Goal: Check status

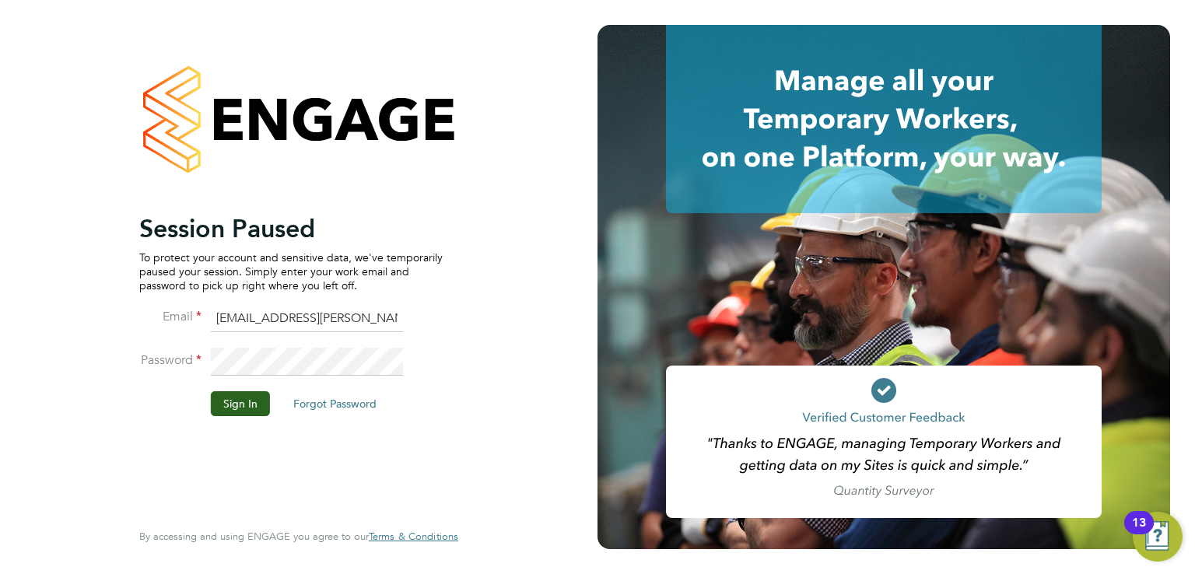
click at [230, 400] on button "Sign In" at bounding box center [240, 403] width 59 height 25
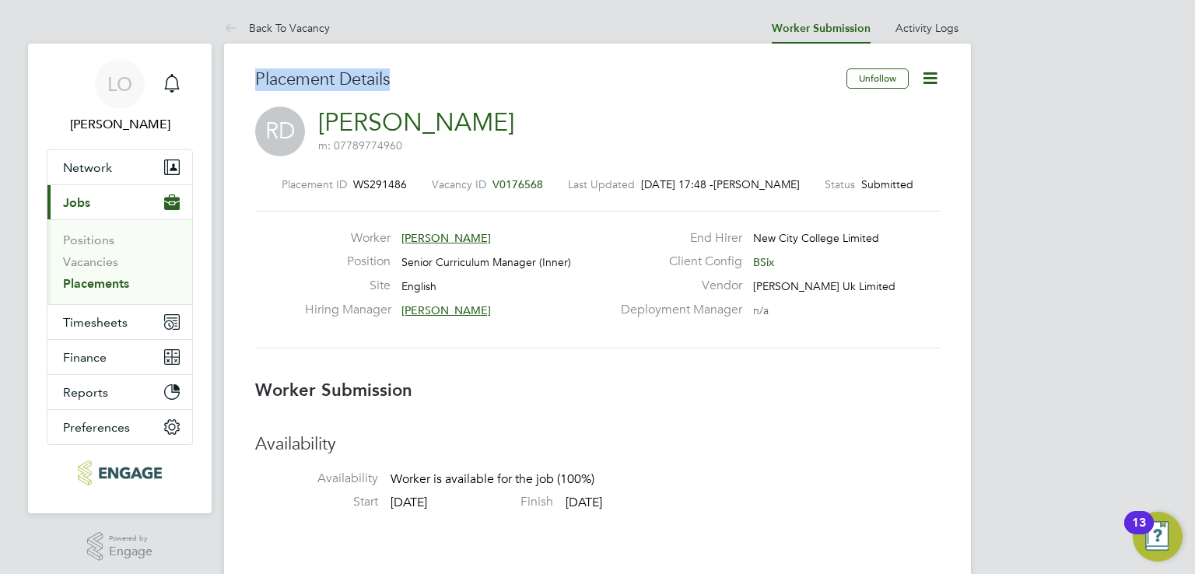
drag, startPoint x: 408, startPoint y: 77, endPoint x: 253, endPoint y: 73, distance: 154.8
drag, startPoint x: 268, startPoint y: 72, endPoint x: 491, endPoint y: 69, distance: 223.2
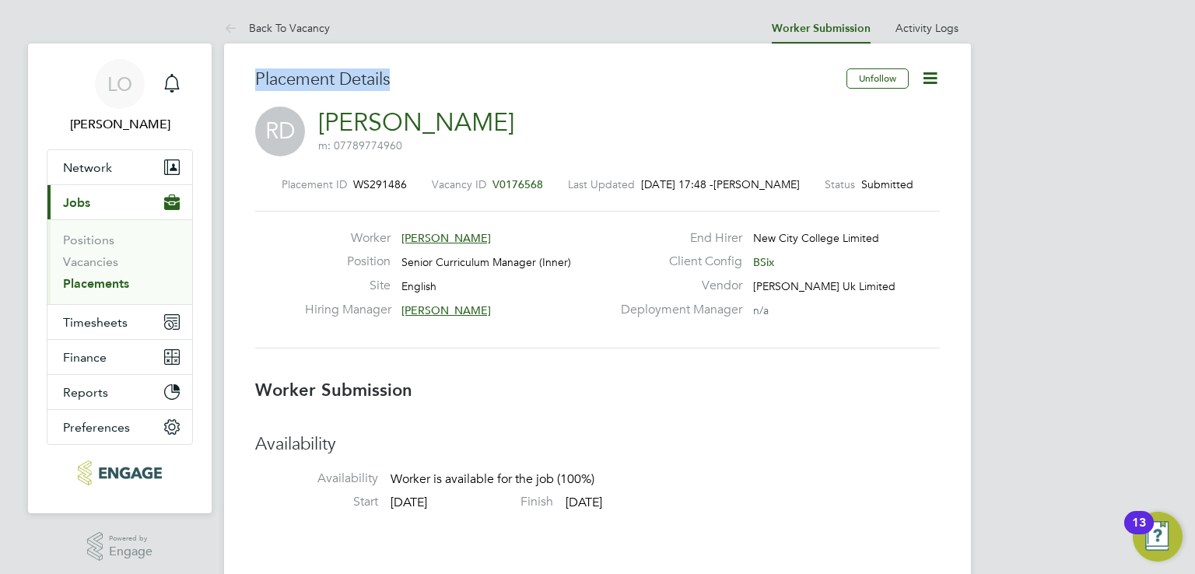
click at [491, 69] on h3 "Placement Details" at bounding box center [544, 79] width 579 height 23
click at [628, 184] on label "Last Updated" at bounding box center [601, 184] width 67 height 14
click at [687, 184] on span "16 Jul 2025, 17:48 -" at bounding box center [677, 184] width 72 height 14
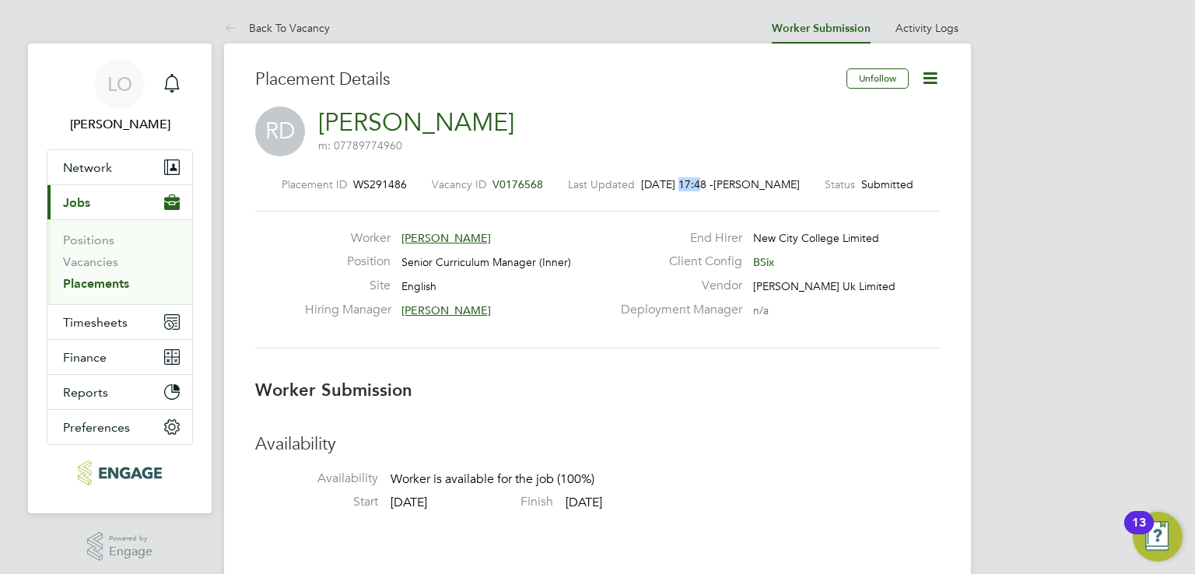
click at [687, 184] on span "16 Jul 2025, 17:48 -" at bounding box center [677, 184] width 72 height 14
click at [740, 181] on span "Luke O'Neill" at bounding box center [756, 184] width 86 height 14
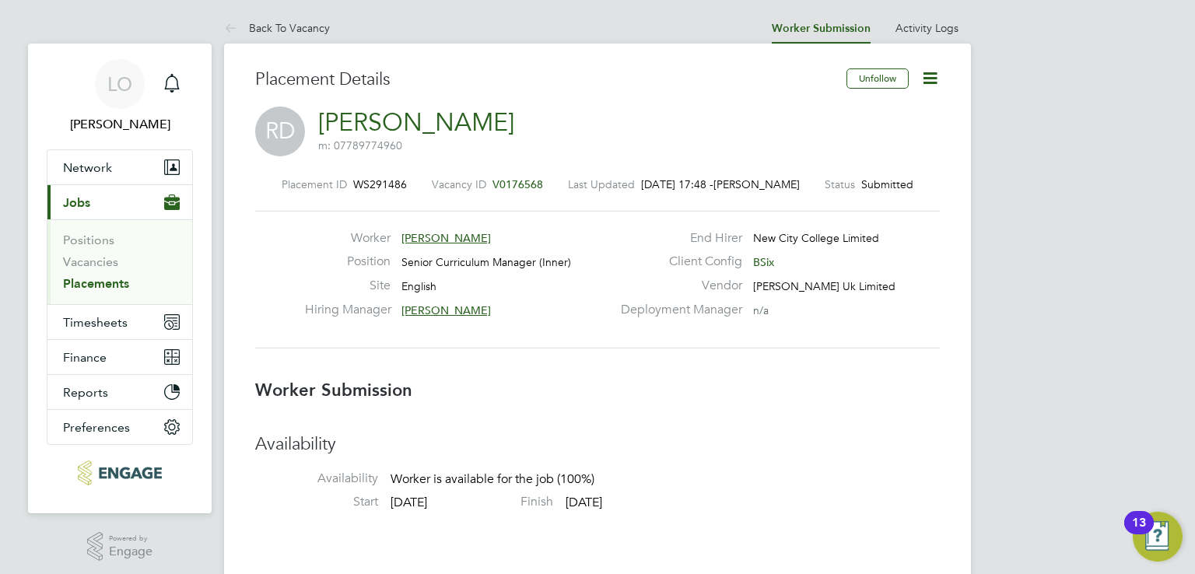
click at [713, 184] on span "16 Jul 2025, 17:48 -" at bounding box center [677, 184] width 72 height 14
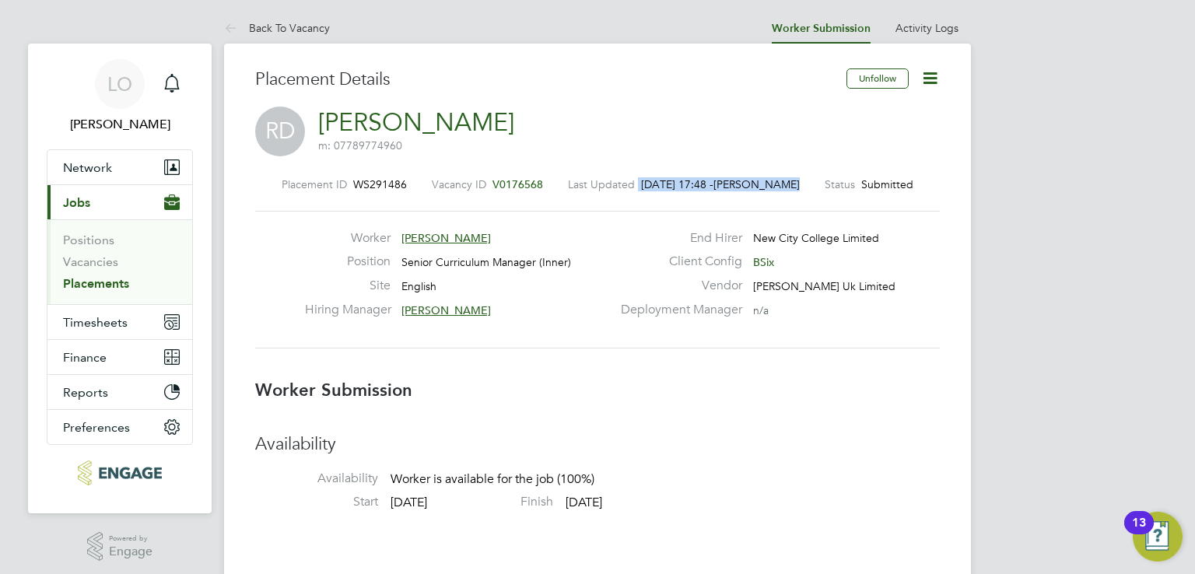
click at [713, 184] on span "16 Jul 2025, 17:48 -" at bounding box center [677, 184] width 72 height 14
click at [713, 189] on span "16 Jul 2025, 17:48 -" at bounding box center [677, 184] width 72 height 14
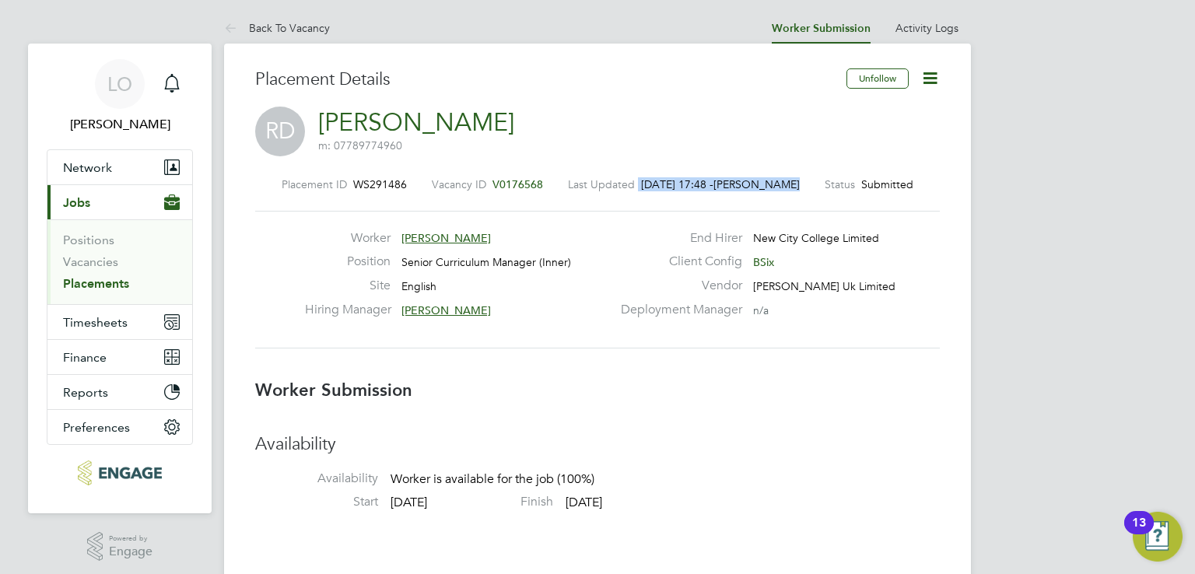
click at [713, 187] on span "16 Jul 2025, 17:48 -" at bounding box center [677, 184] width 72 height 14
click at [713, 184] on span "16 Jul 2025, 17:48 -" at bounding box center [677, 184] width 72 height 14
